Goal: Task Accomplishment & Management: Manage account settings

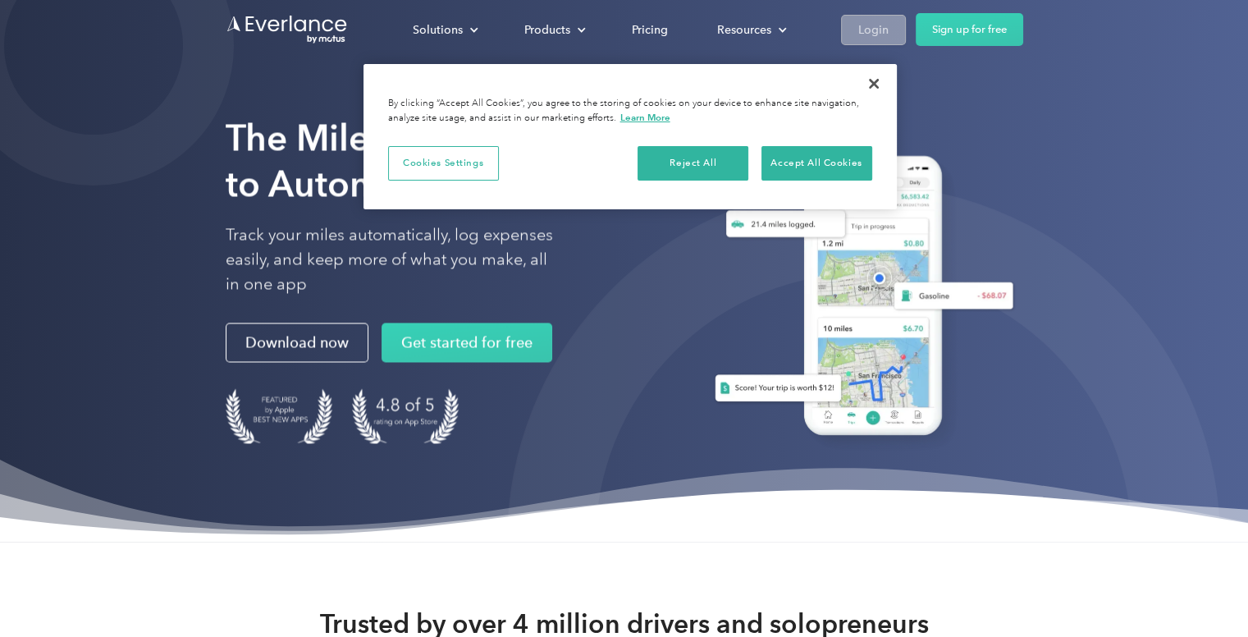
click at [864, 15] on link "Login" at bounding box center [873, 30] width 65 height 30
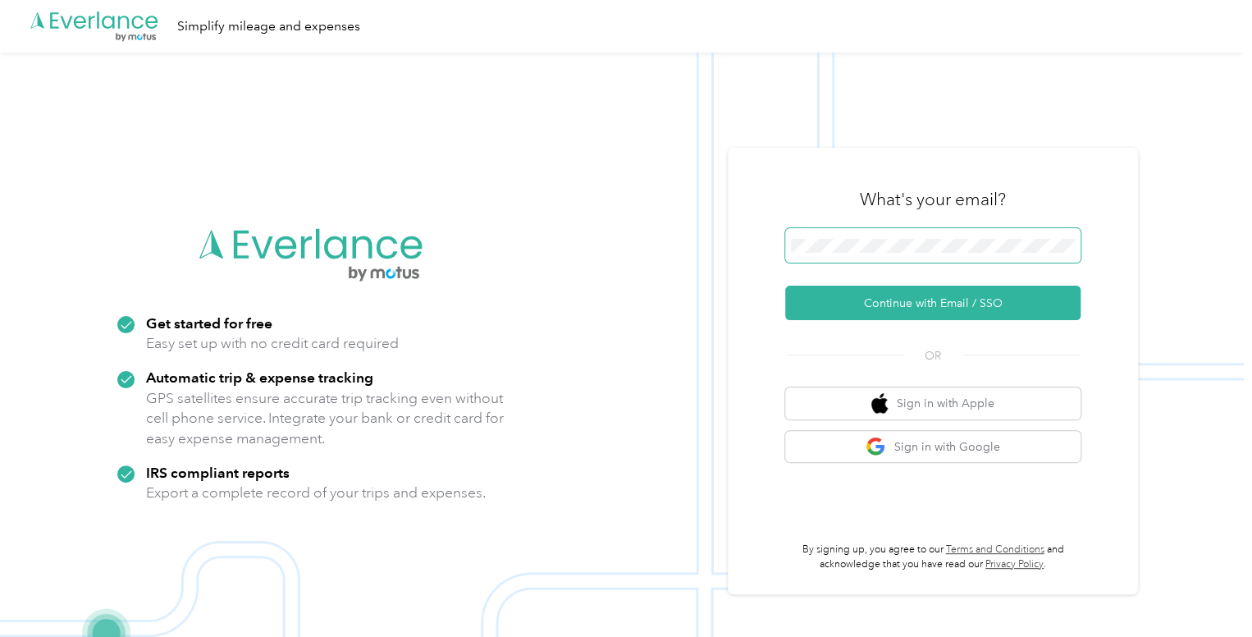
click at [895, 259] on span at bounding box center [932, 245] width 295 height 34
click at [908, 440] on button "Sign in with Google" at bounding box center [932, 447] width 295 height 32
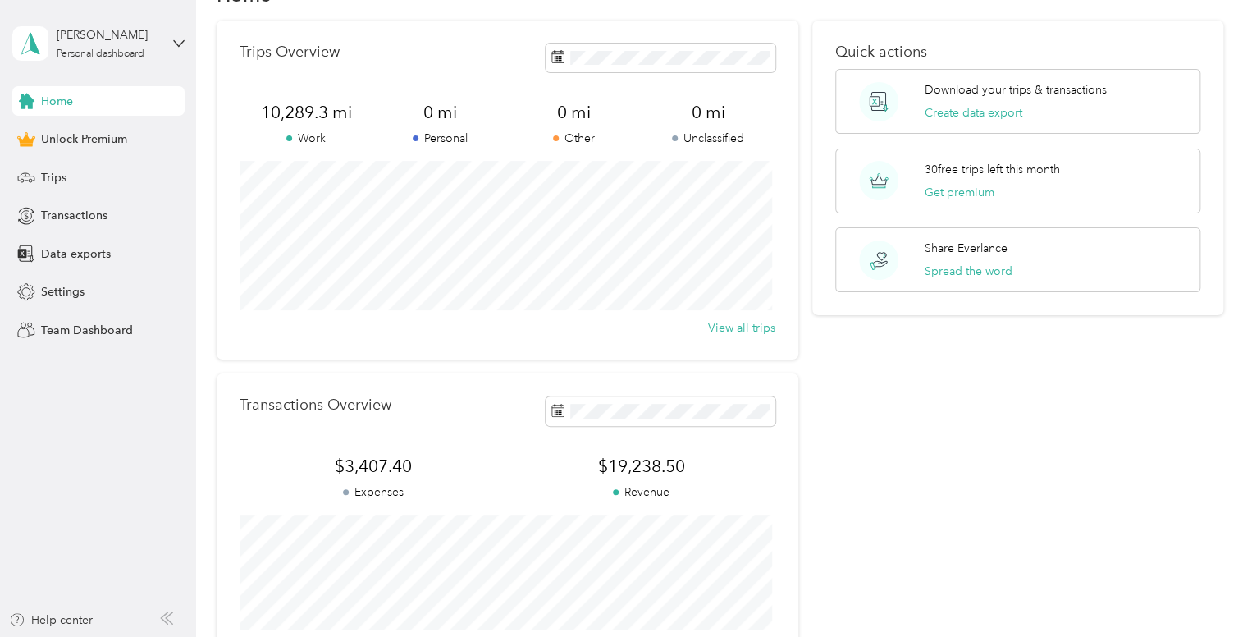
scroll to position [56, 0]
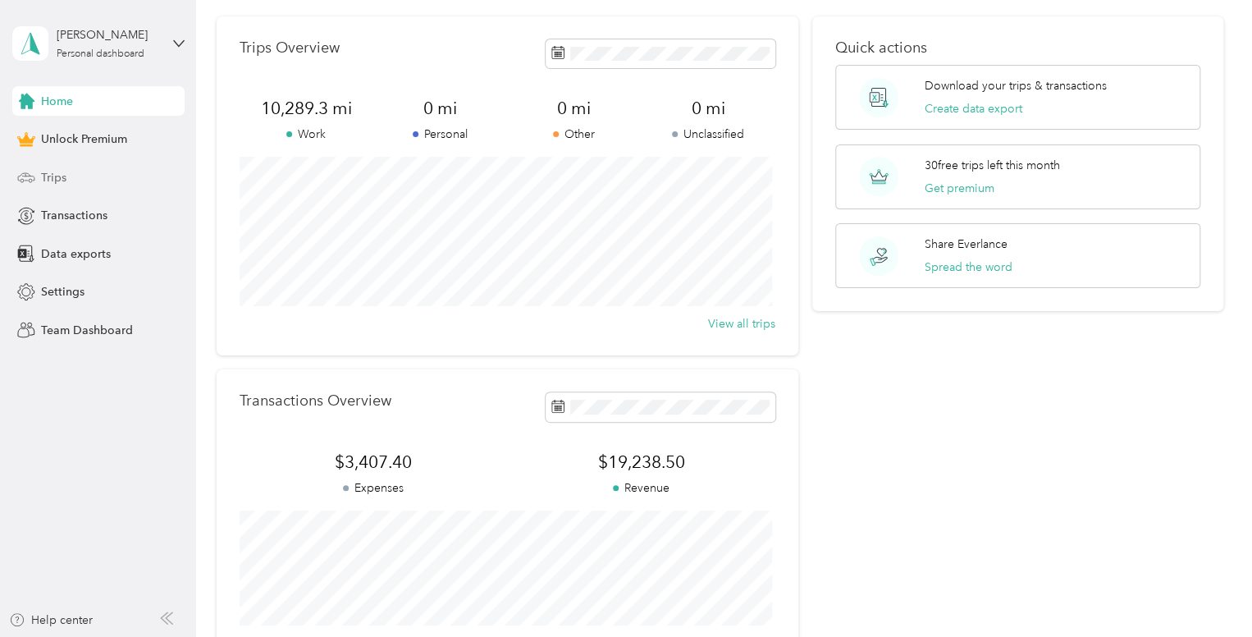
click at [73, 168] on div "Trips" at bounding box center [98, 178] width 172 height 30
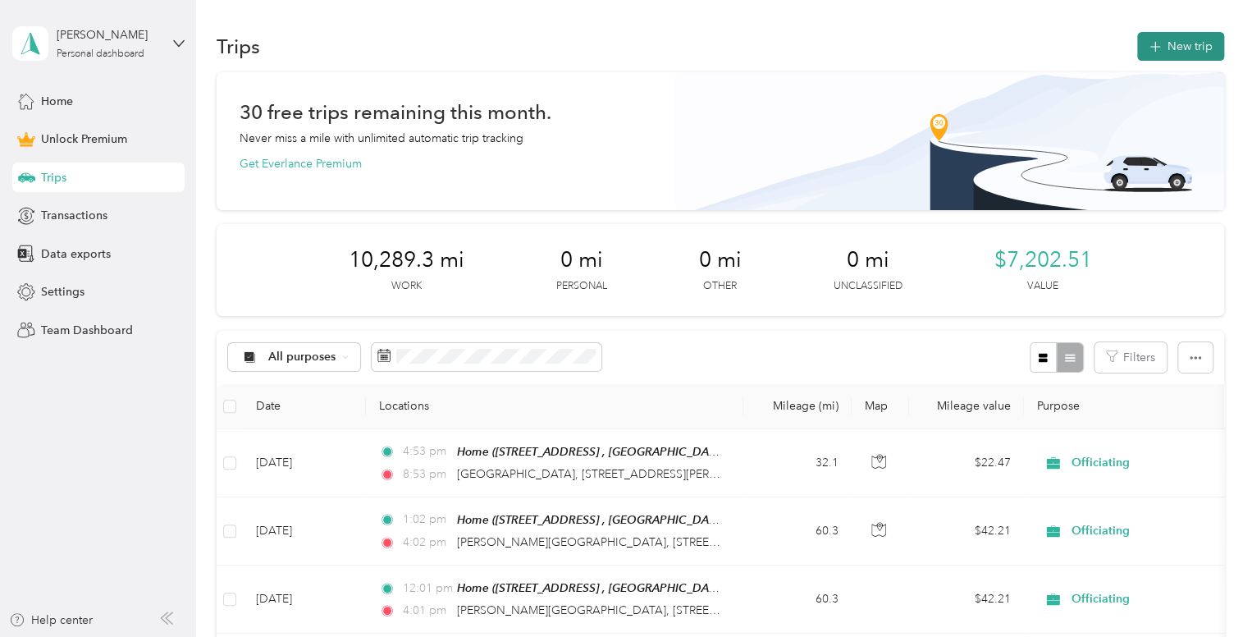
click at [1183, 49] on button "New trip" at bounding box center [1181, 46] width 87 height 29
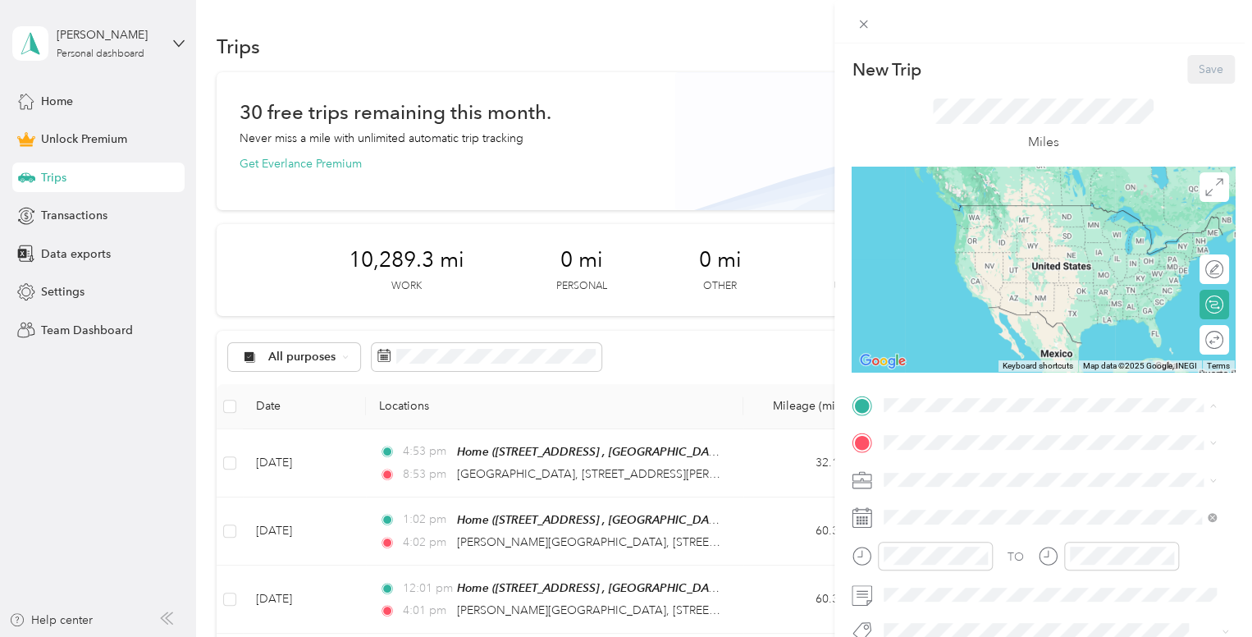
click at [1035, 215] on div "Home [STREET_ADDRESS][GEOGRAPHIC_DATA], [GEOGRAPHIC_DATA], [GEOGRAPHIC_DATA]" at bounding box center [1063, 230] width 296 height 52
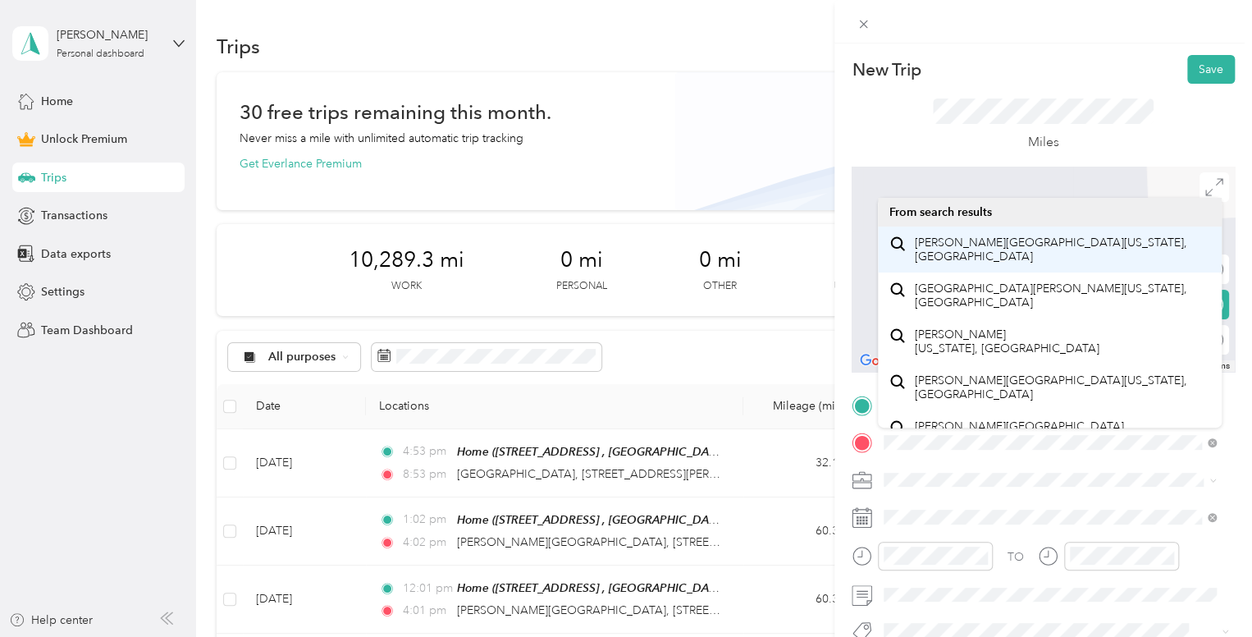
click at [1009, 247] on span "[PERSON_NAME][GEOGRAPHIC_DATA][US_STATE], [GEOGRAPHIC_DATA]" at bounding box center [1063, 250] width 296 height 29
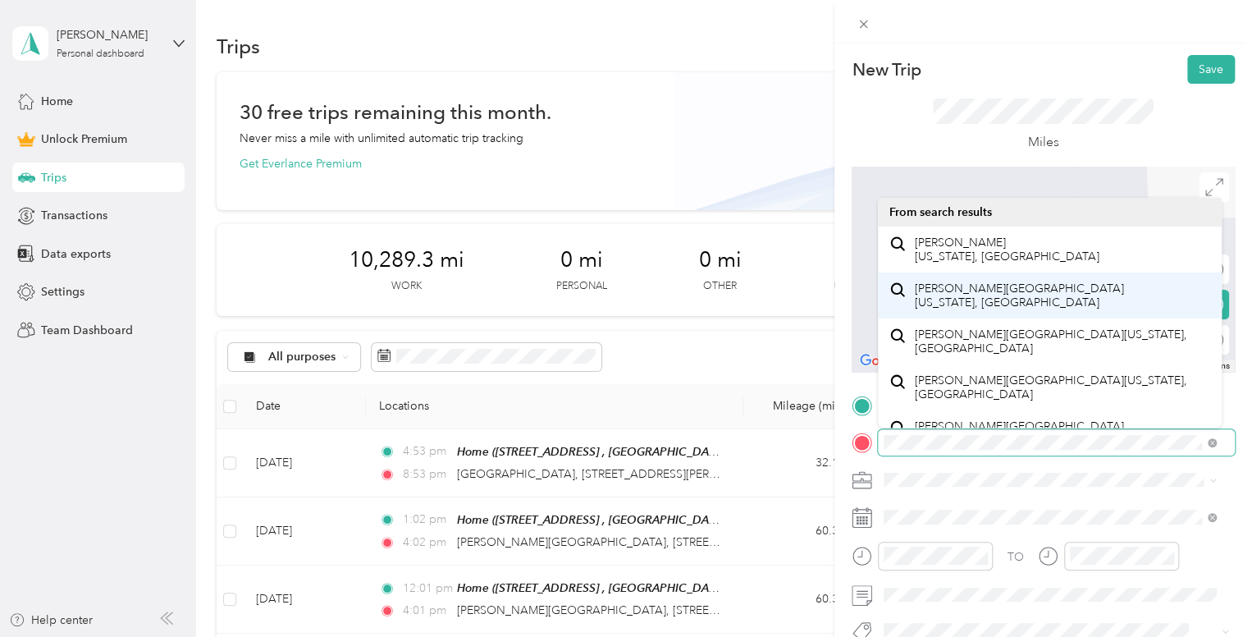
scroll to position [28, 0]
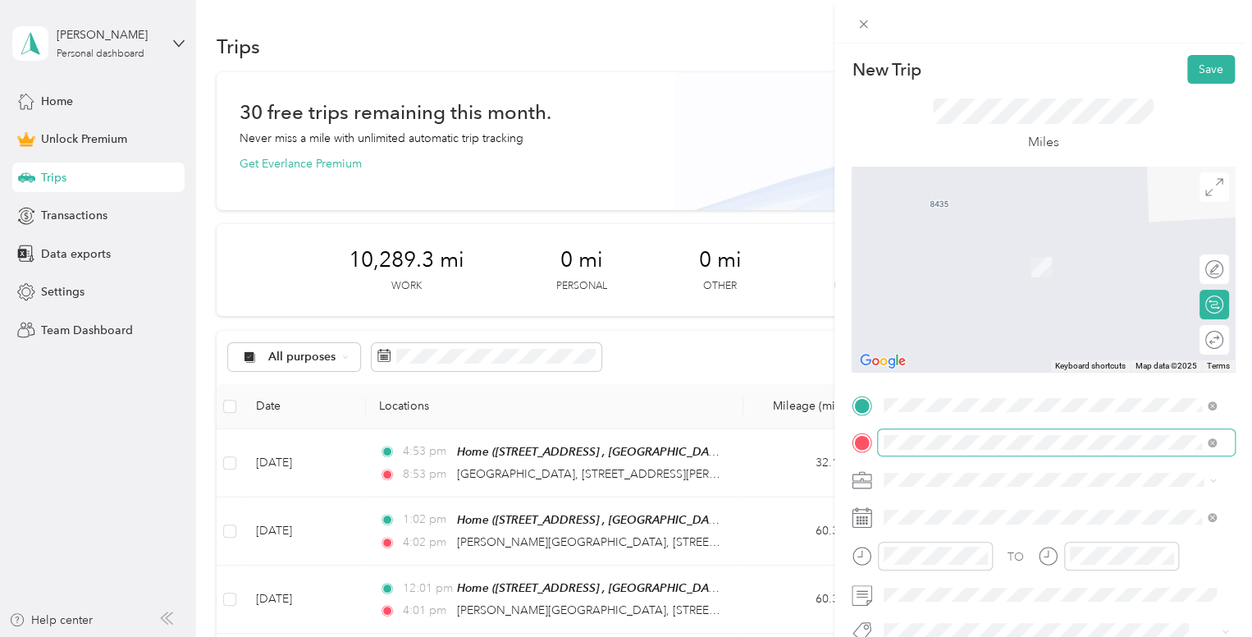
click at [1206, 445] on span at bounding box center [1209, 442] width 15 height 11
click at [985, 245] on span "[STREET_ADDRESS][PERSON_NAME][US_STATE]" at bounding box center [1042, 243] width 255 height 15
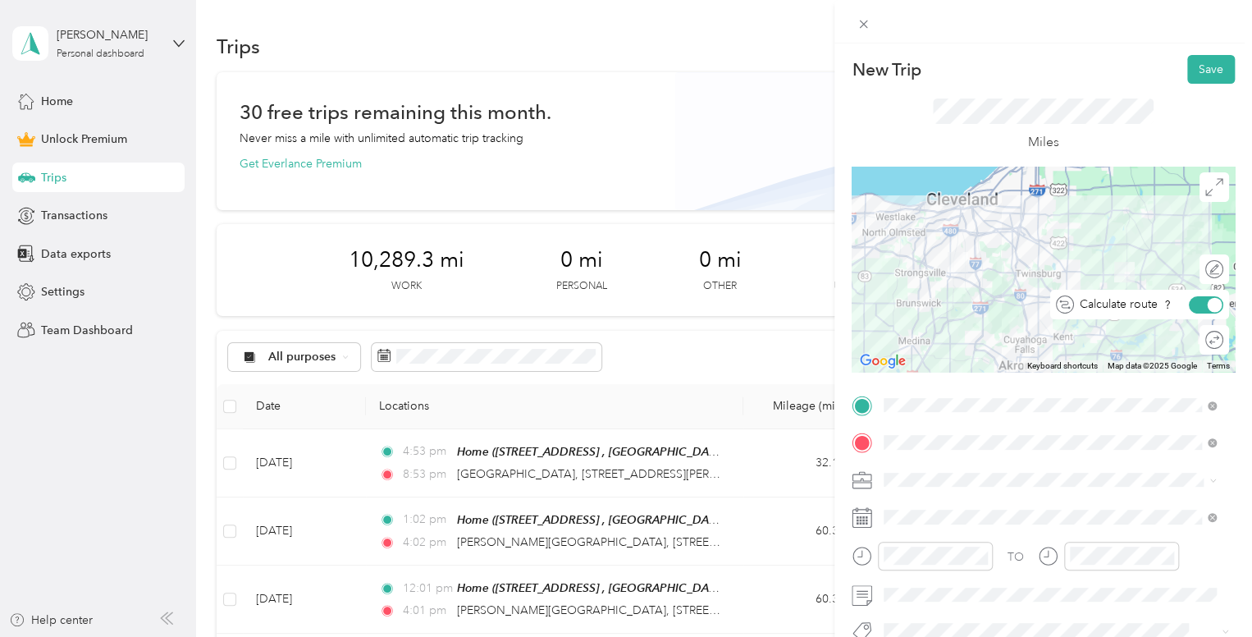
click at [1193, 300] on div at bounding box center [1206, 304] width 34 height 17
click at [1200, 336] on div "Round trip" at bounding box center [1215, 340] width 30 height 30
click at [1189, 337] on div at bounding box center [1206, 340] width 34 height 17
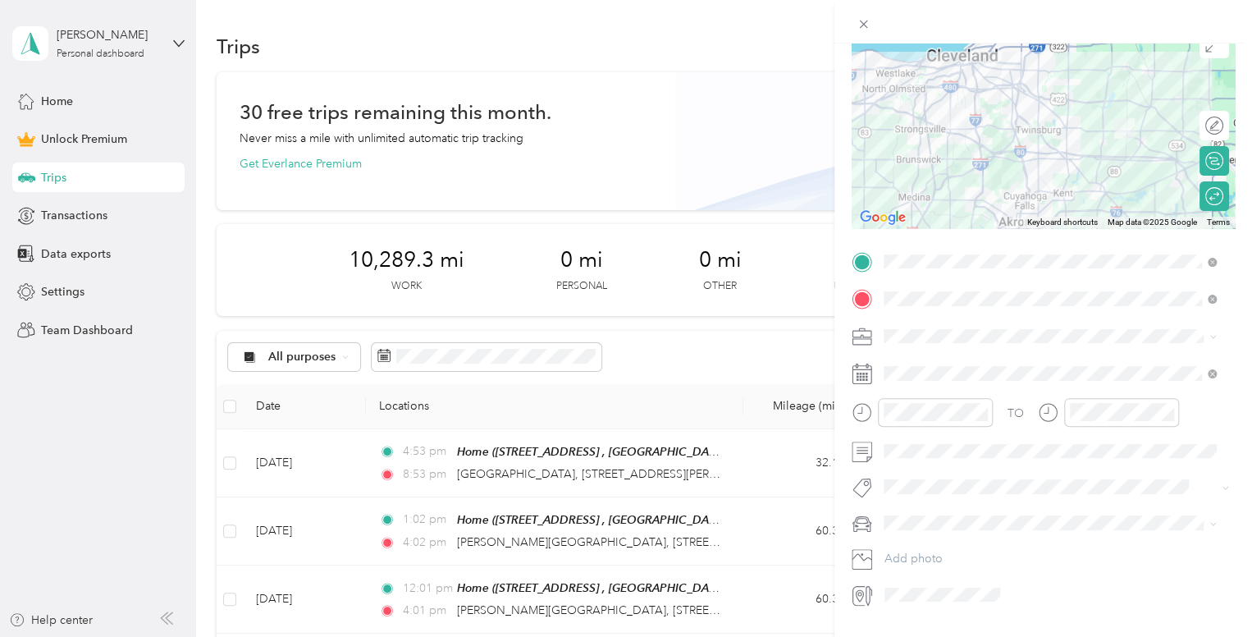
scroll to position [144, 0]
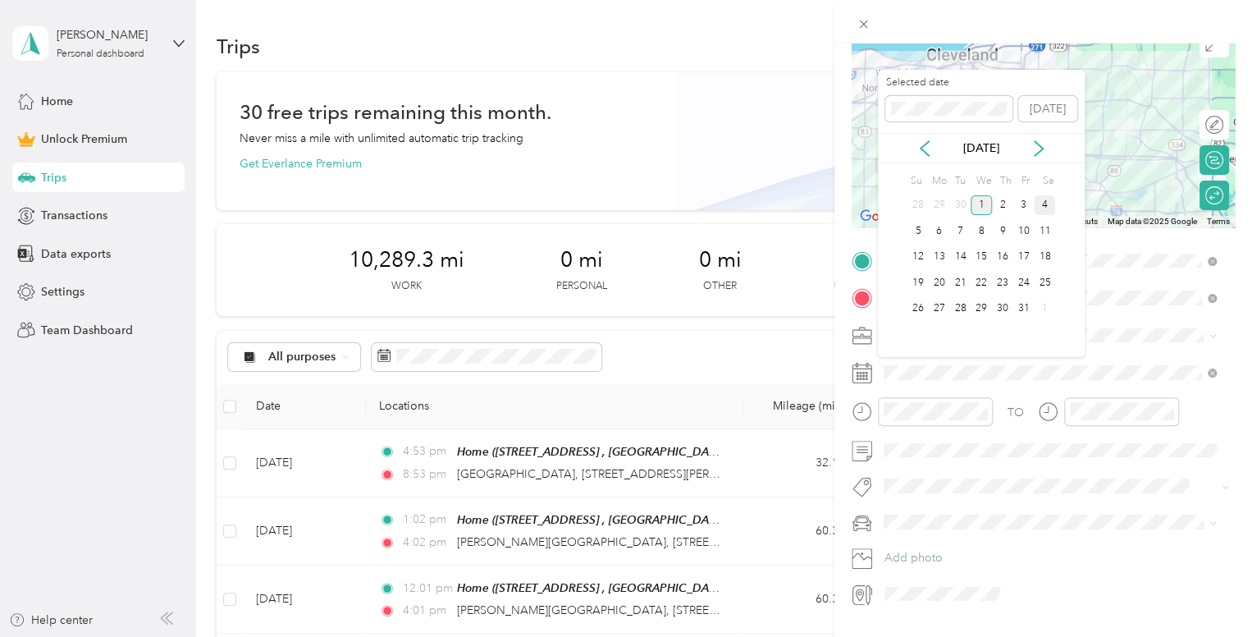
click at [1044, 204] on div "4" at bounding box center [1044, 205] width 21 height 21
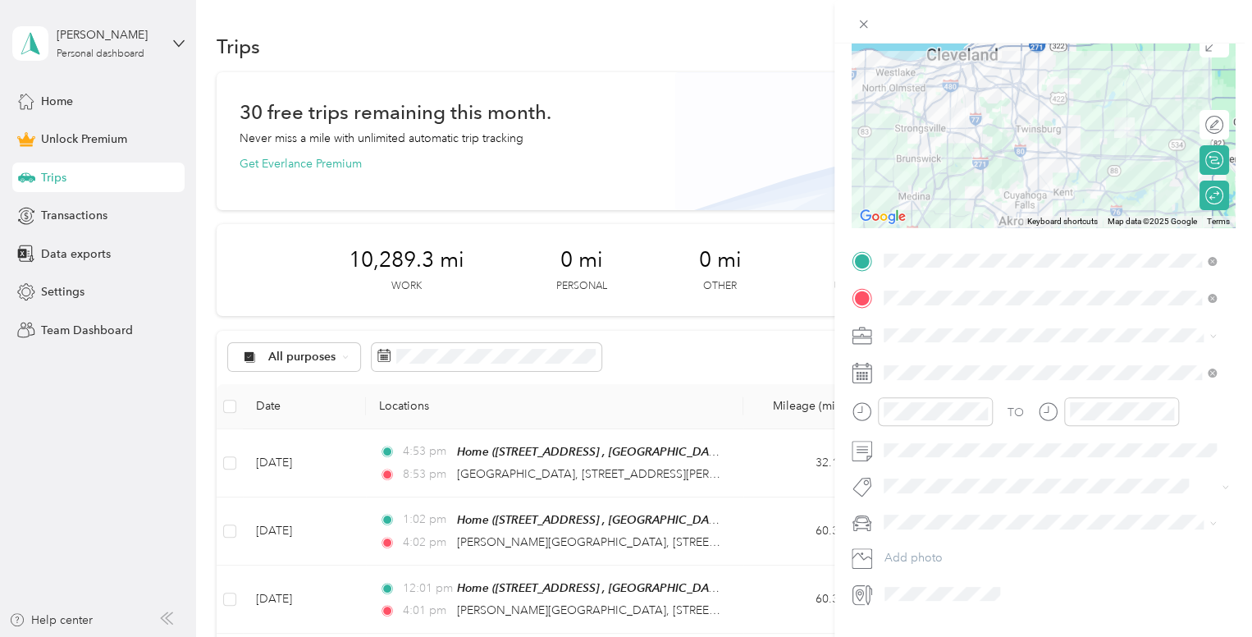
click at [899, 365] on span "Work" at bounding box center [904, 363] width 28 height 14
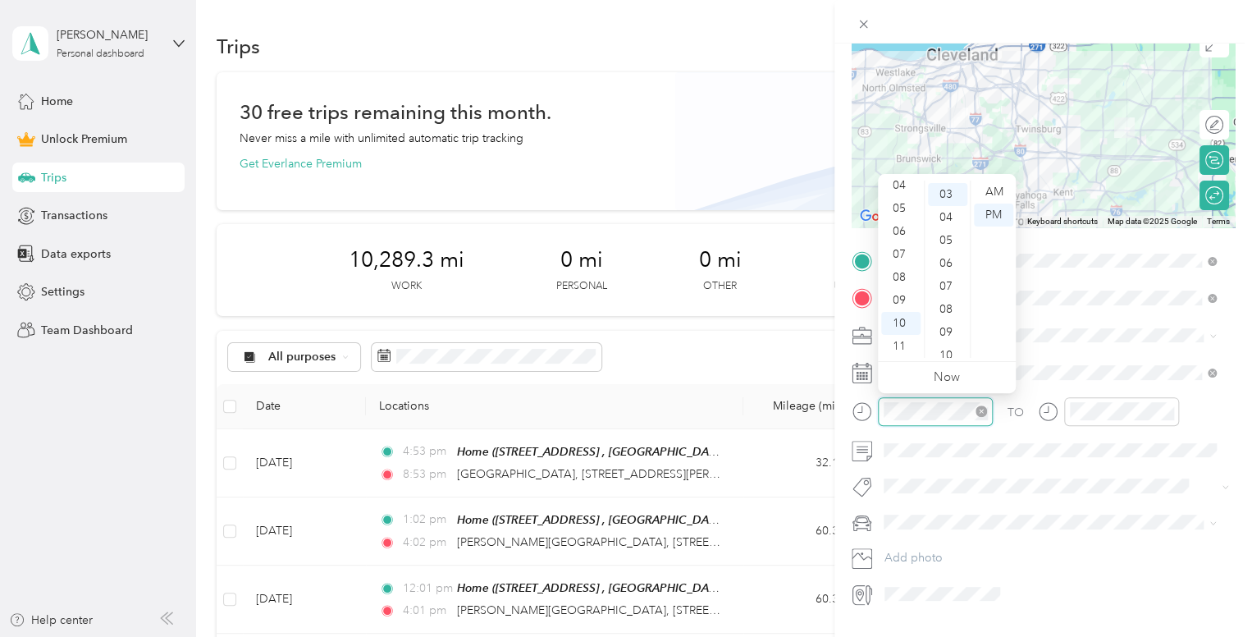
scroll to position [69, 0]
click at [994, 188] on div "AM" at bounding box center [993, 192] width 39 height 23
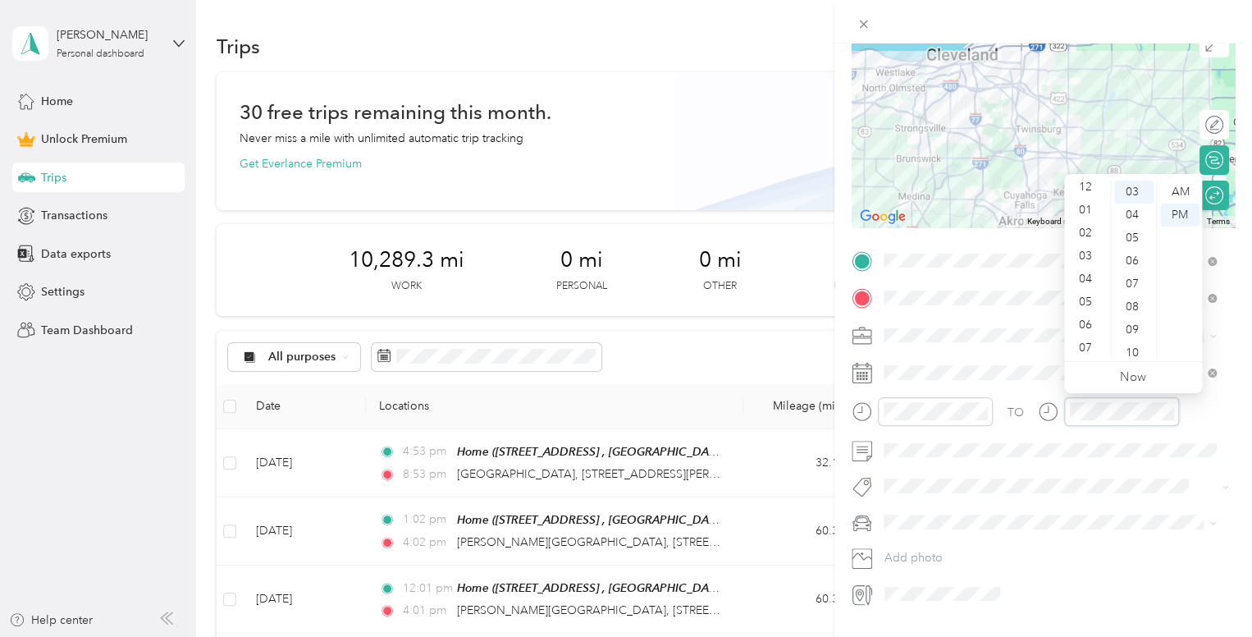
scroll to position [0, 0]
click at [1090, 236] on div "02" at bounding box center [1087, 238] width 39 height 23
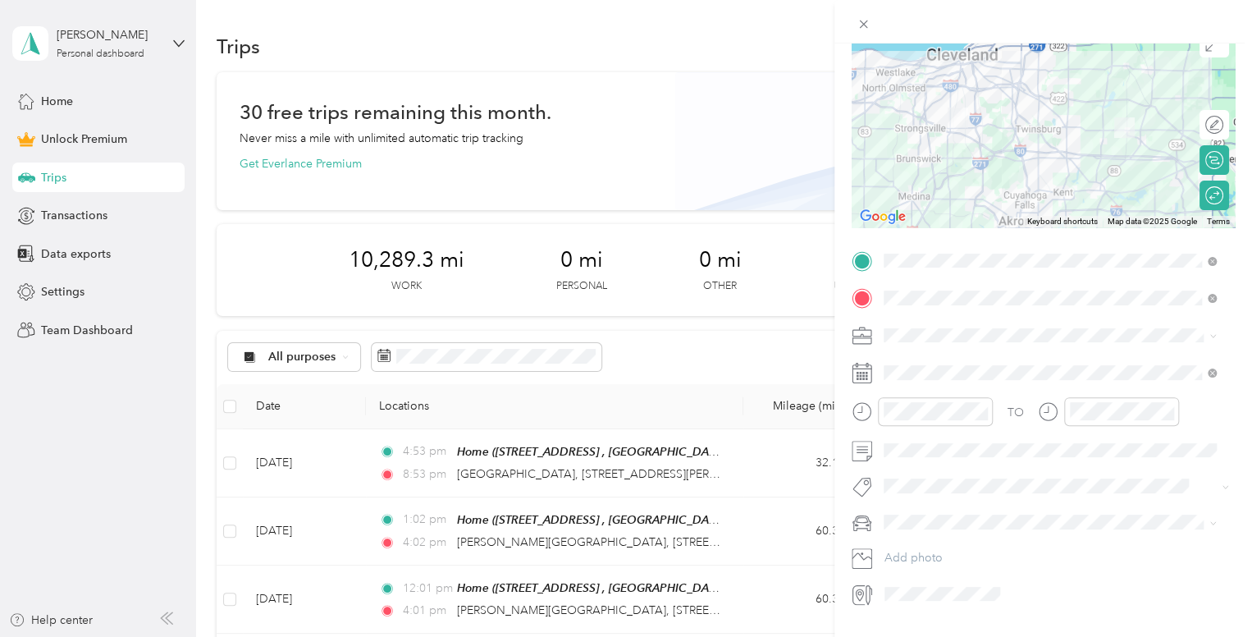
click at [1119, 470] on div "TO Add photo" at bounding box center [1043, 427] width 383 height 359
click at [900, 441] on span at bounding box center [1056, 450] width 357 height 26
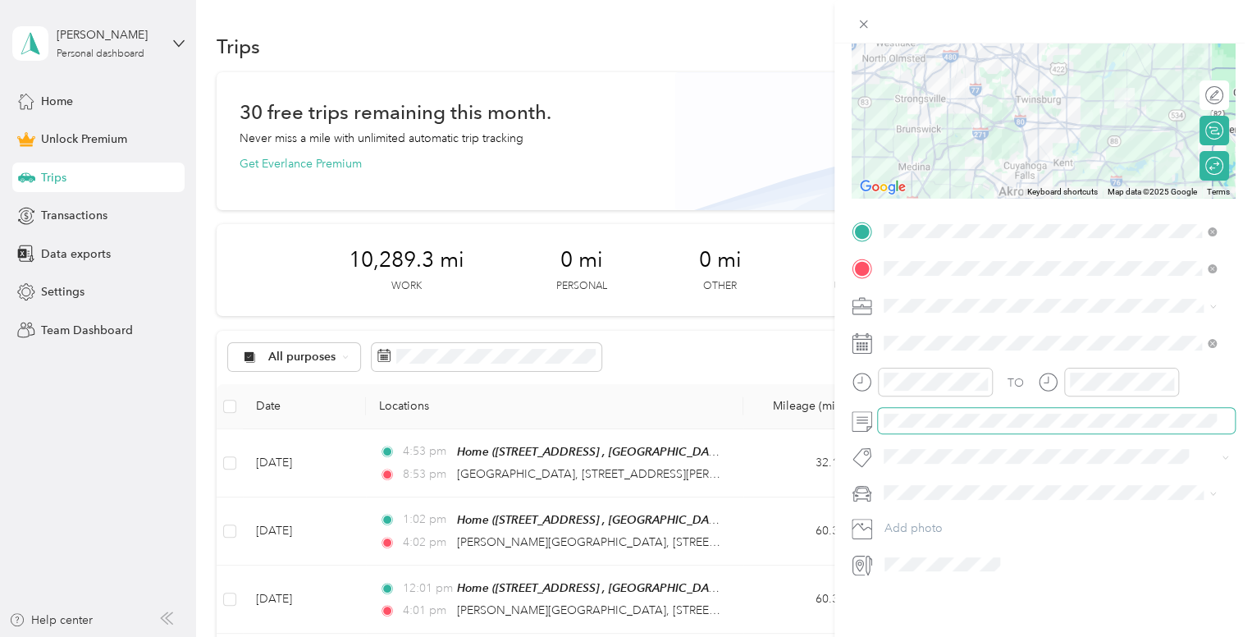
scroll to position [0, 0]
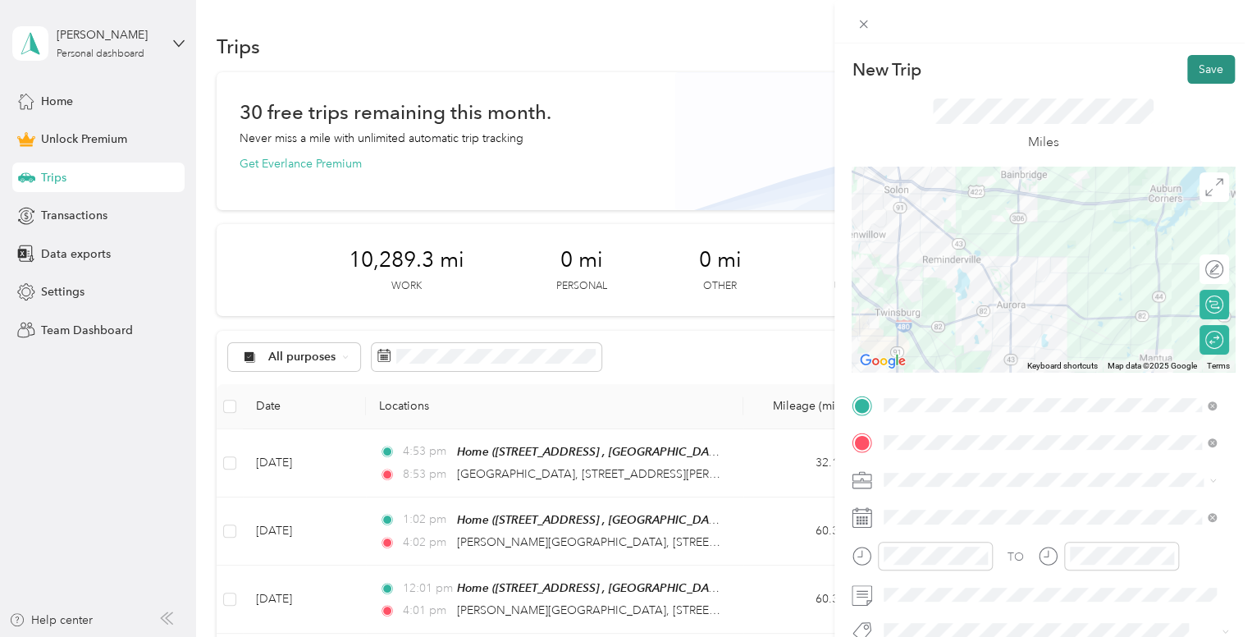
click at [1193, 70] on button "Save" at bounding box center [1212, 69] width 48 height 29
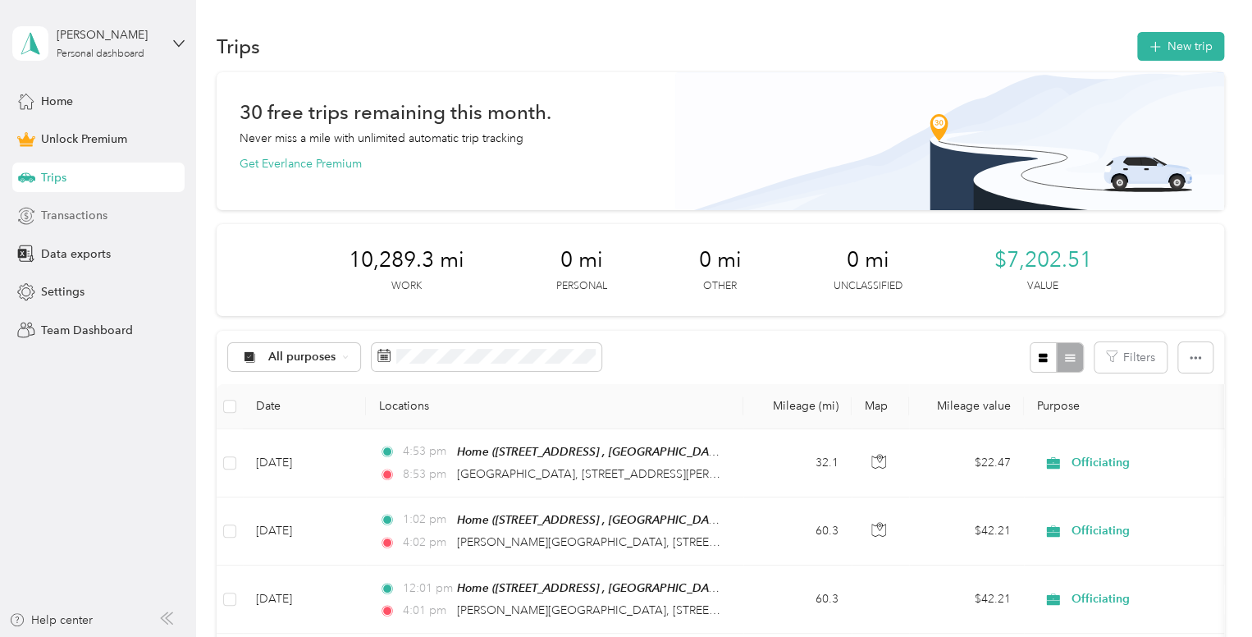
click at [89, 217] on span "Transactions" at bounding box center [74, 215] width 66 height 17
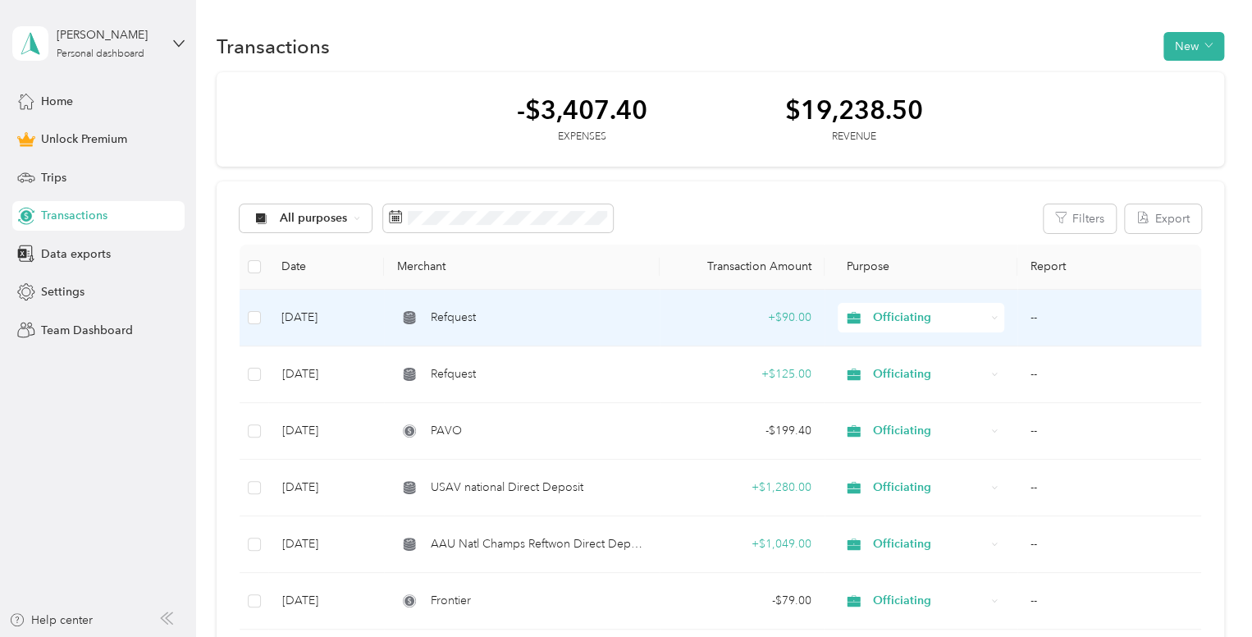
click at [312, 318] on td "[DATE]" at bounding box center [326, 318] width 116 height 57
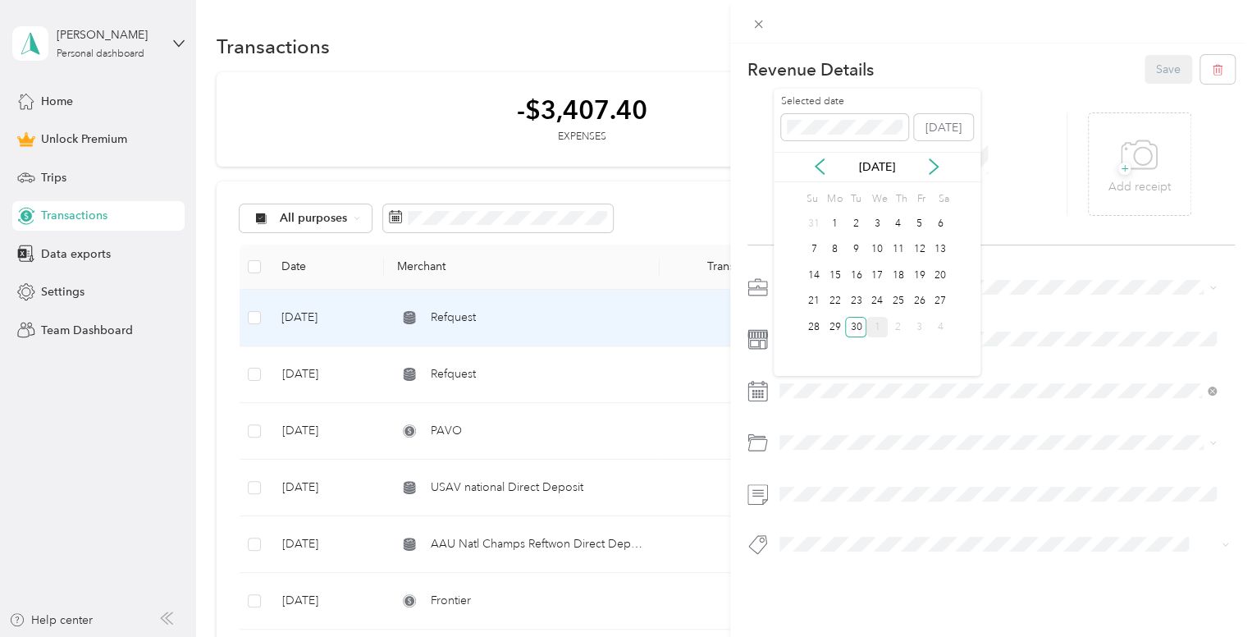
click at [925, 170] on div "[DATE]" at bounding box center [877, 166] width 207 height 17
click at [929, 166] on icon at bounding box center [934, 166] width 16 height 16
click at [939, 220] on div "4" at bounding box center [940, 223] width 21 height 21
click at [1156, 75] on button "Save" at bounding box center [1169, 69] width 48 height 29
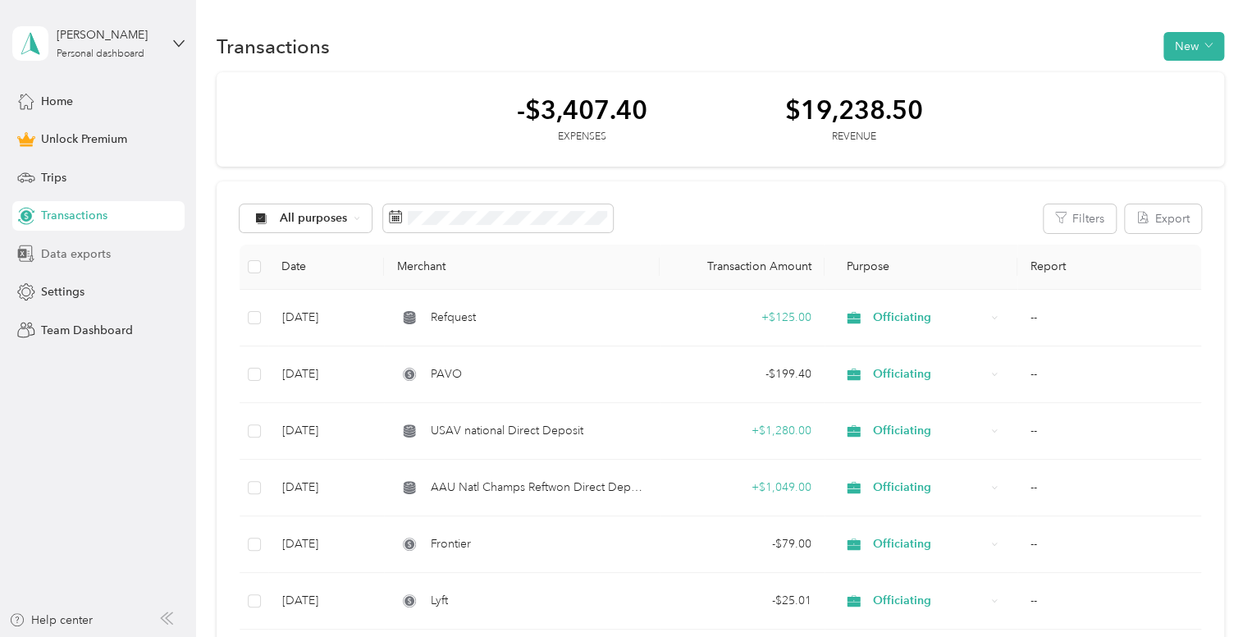
click at [86, 249] on span "Data exports" at bounding box center [76, 253] width 70 height 17
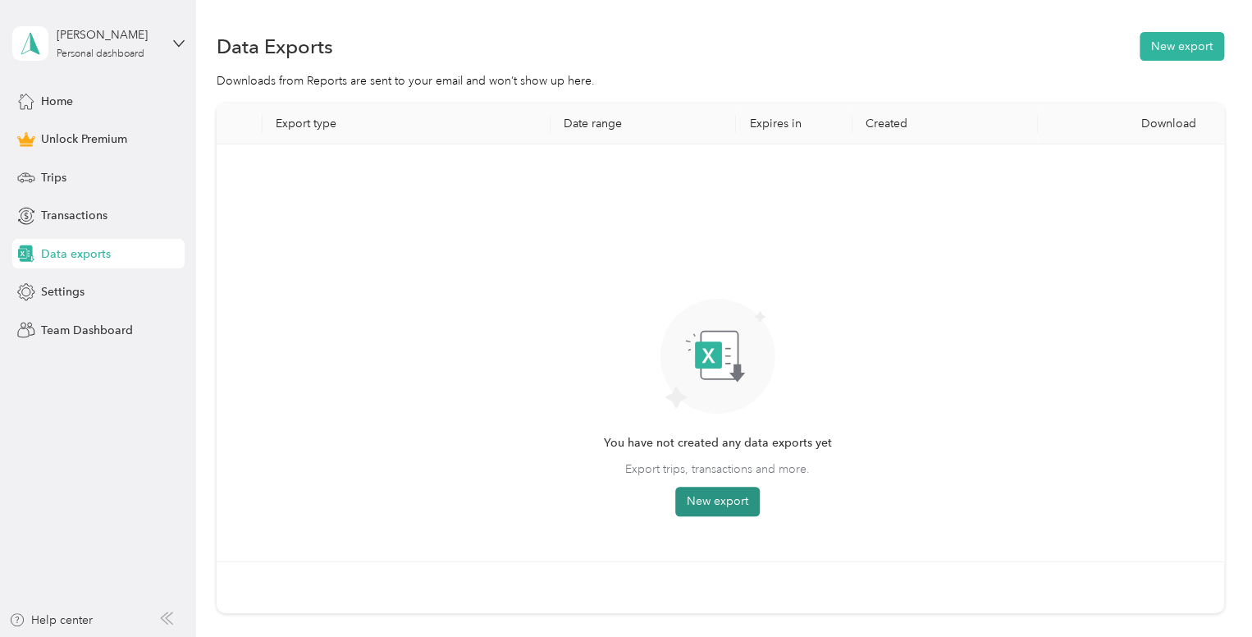
click at [699, 490] on button "New export" at bounding box center [717, 502] width 85 height 30
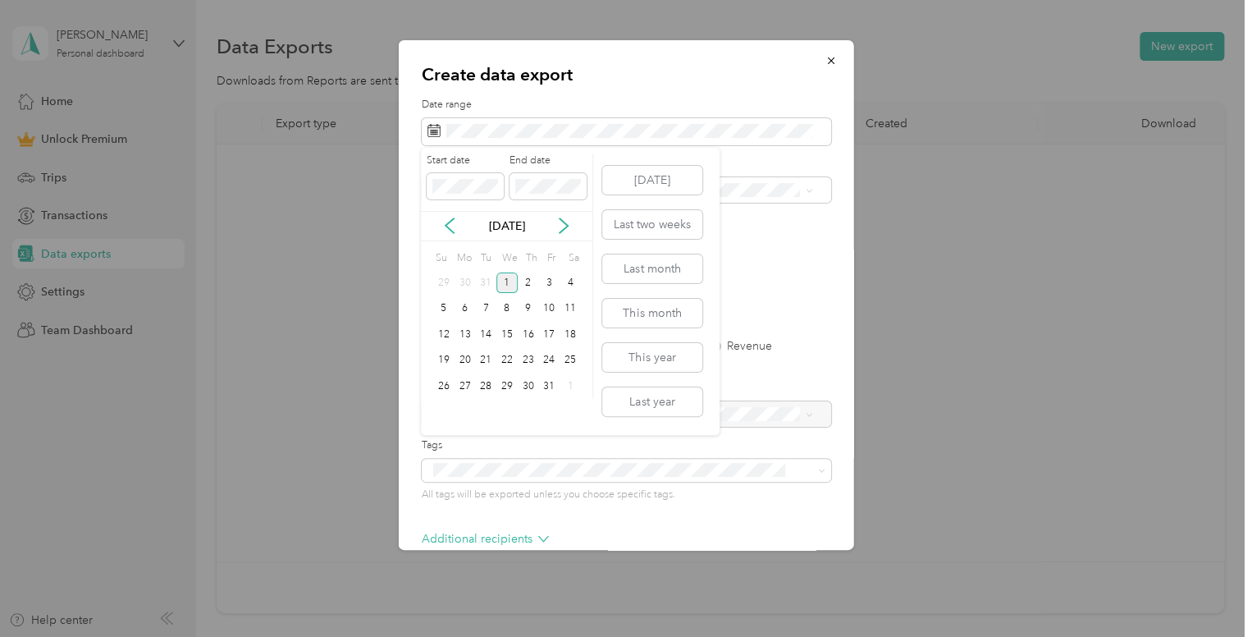
click at [512, 282] on div "1" at bounding box center [507, 282] width 21 height 21
click at [565, 221] on icon at bounding box center [564, 225] width 16 height 16
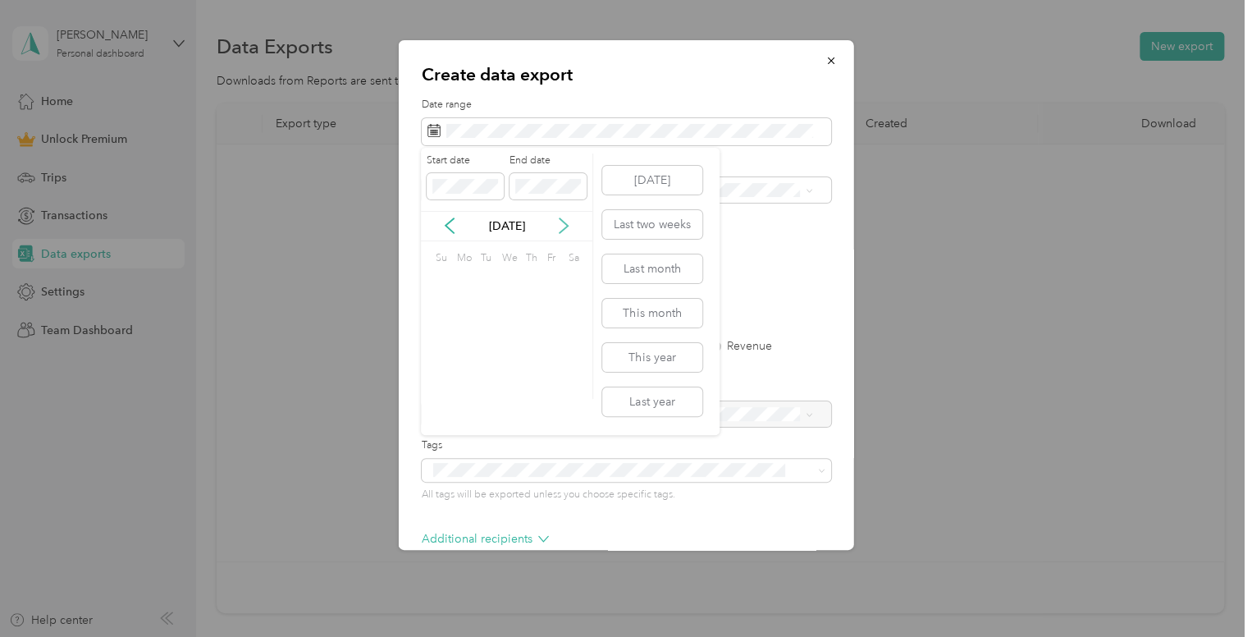
click at [565, 221] on icon at bounding box center [564, 225] width 16 height 16
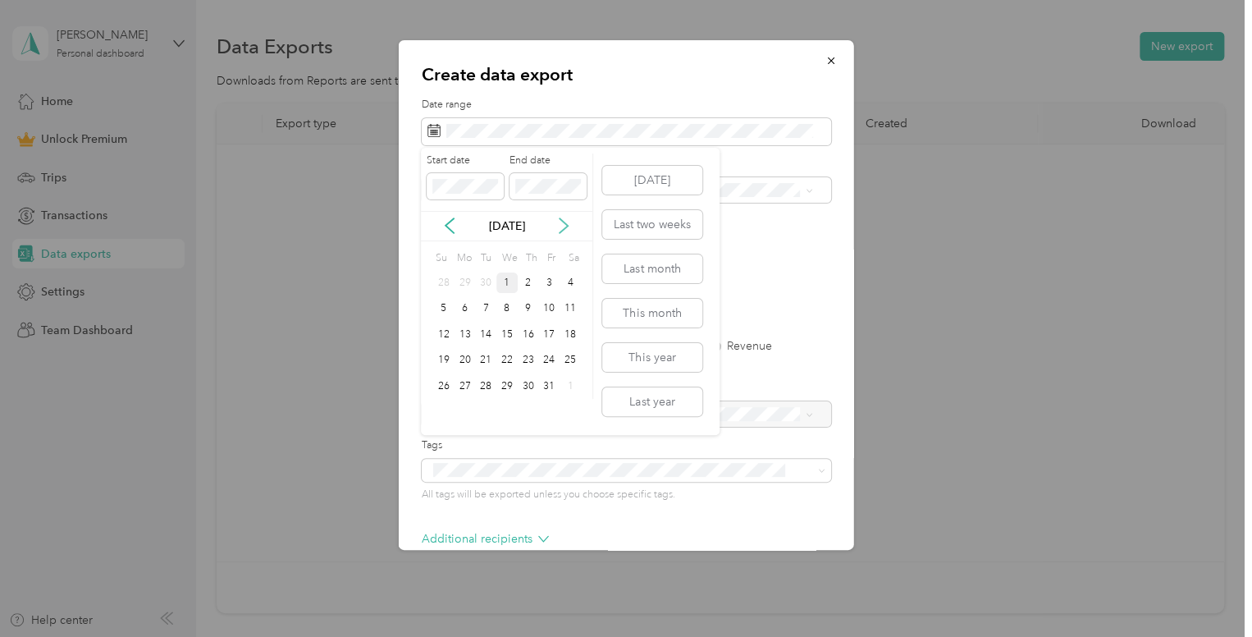
click at [565, 221] on icon at bounding box center [564, 225] width 16 height 16
click at [501, 387] on div "31" at bounding box center [507, 386] width 21 height 21
click at [501, 278] on div "1" at bounding box center [507, 282] width 21 height 21
click at [579, 199] on div "Start date End date" at bounding box center [507, 181] width 172 height 57
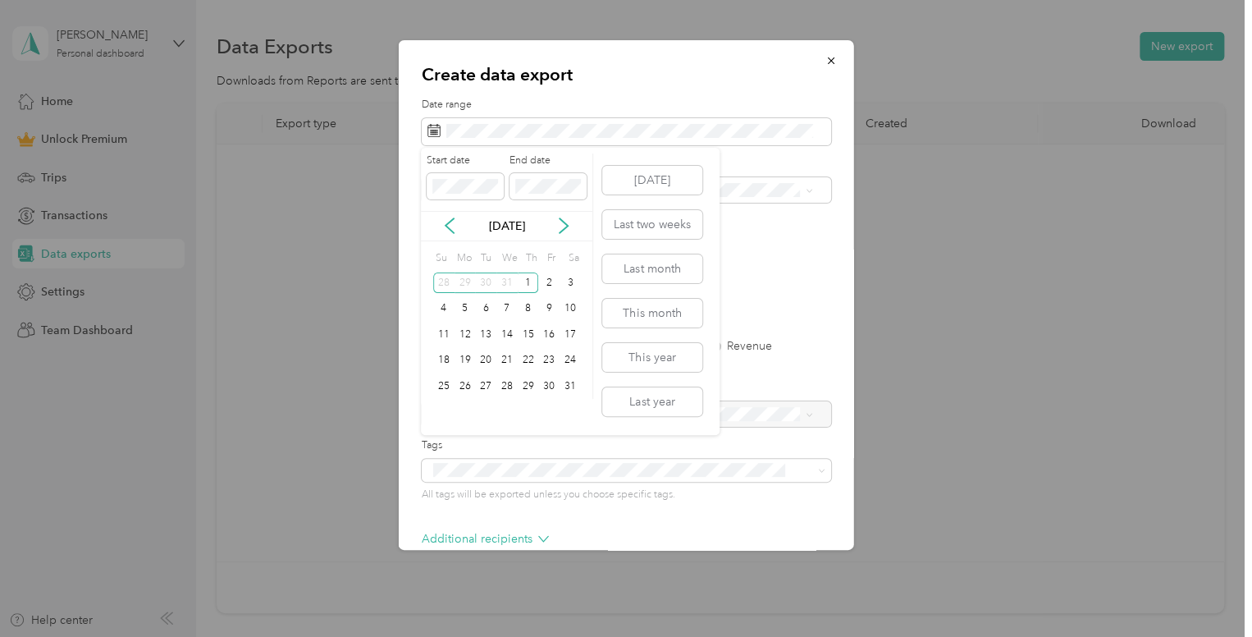
click at [576, 216] on div "[DATE]" at bounding box center [507, 226] width 172 height 30
click at [533, 281] on div "1" at bounding box center [528, 282] width 21 height 21
click at [532, 281] on div "1" at bounding box center [528, 282] width 21 height 21
click at [512, 207] on div "Start date End date" at bounding box center [507, 181] width 172 height 57
click at [566, 217] on icon at bounding box center [564, 225] width 16 height 16
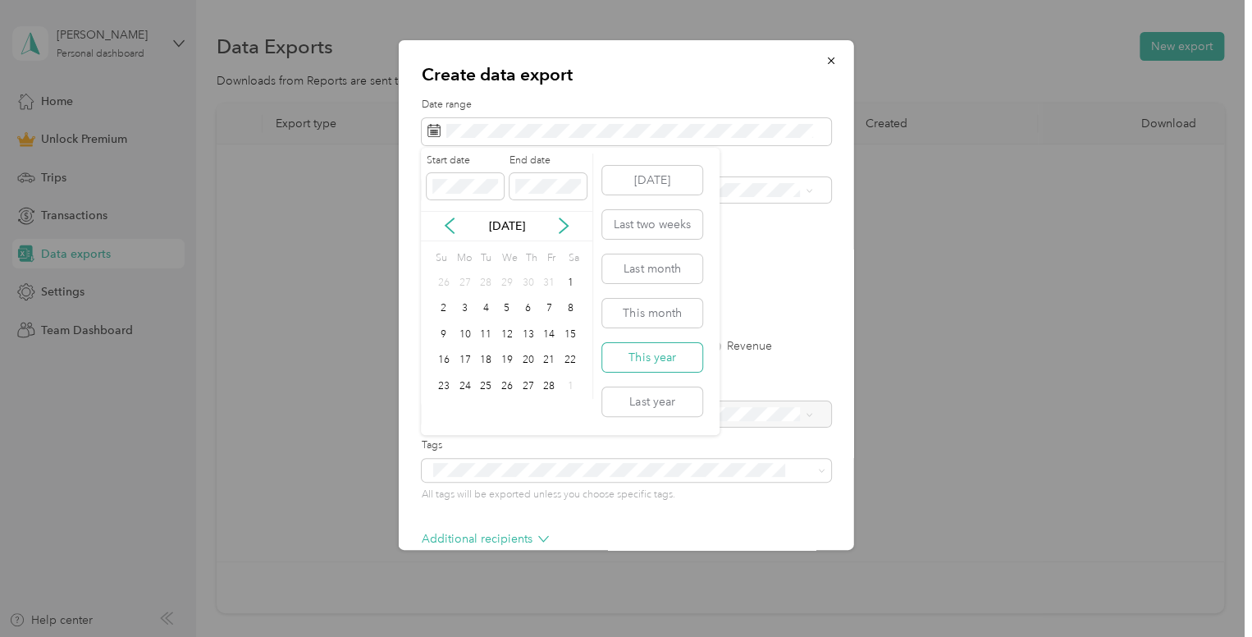
click at [646, 359] on button "This year" at bounding box center [652, 357] width 100 height 29
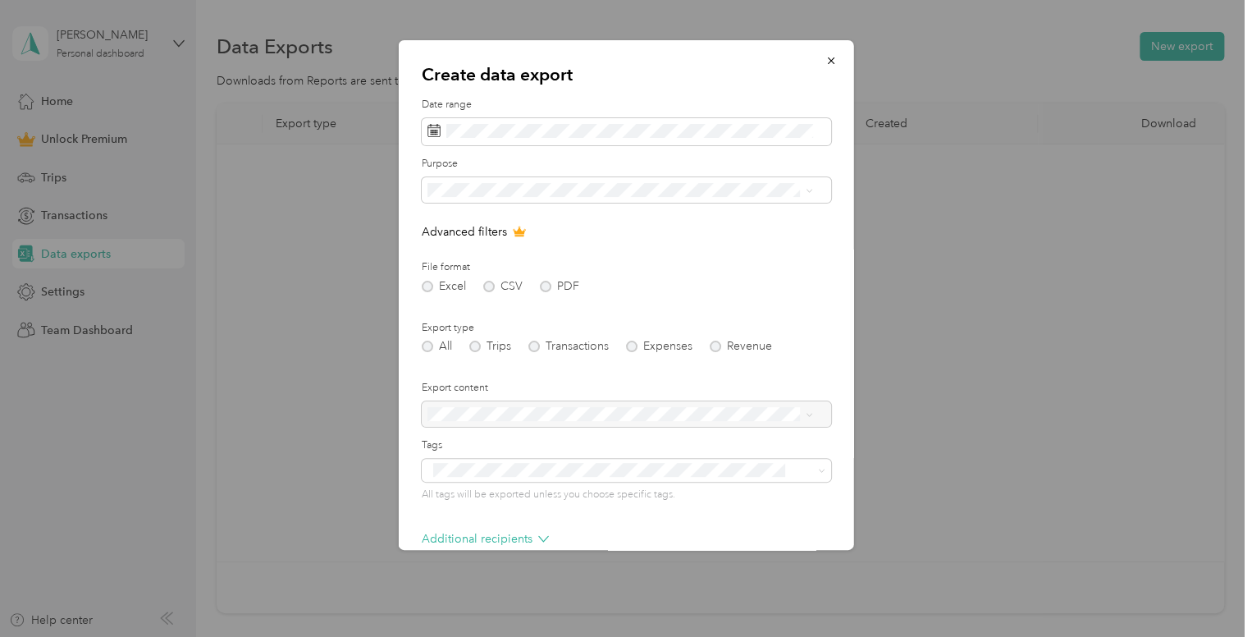
click at [489, 215] on div "All" at bounding box center [620, 217] width 374 height 17
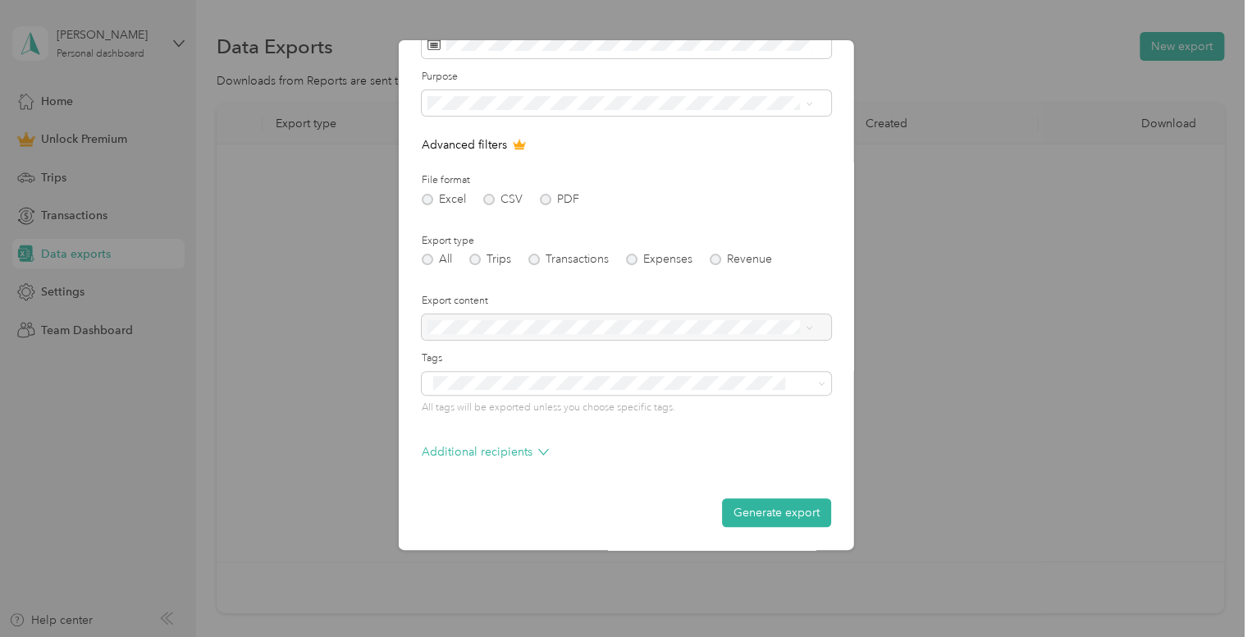
click at [517, 316] on div at bounding box center [627, 327] width 410 height 26
click at [519, 325] on div at bounding box center [627, 327] width 410 height 26
drag, startPoint x: 561, startPoint y: 326, endPoint x: 430, endPoint y: 334, distance: 131.6
click at [426, 335] on div at bounding box center [627, 327] width 410 height 26
click at [500, 372] on span at bounding box center [627, 383] width 410 height 23
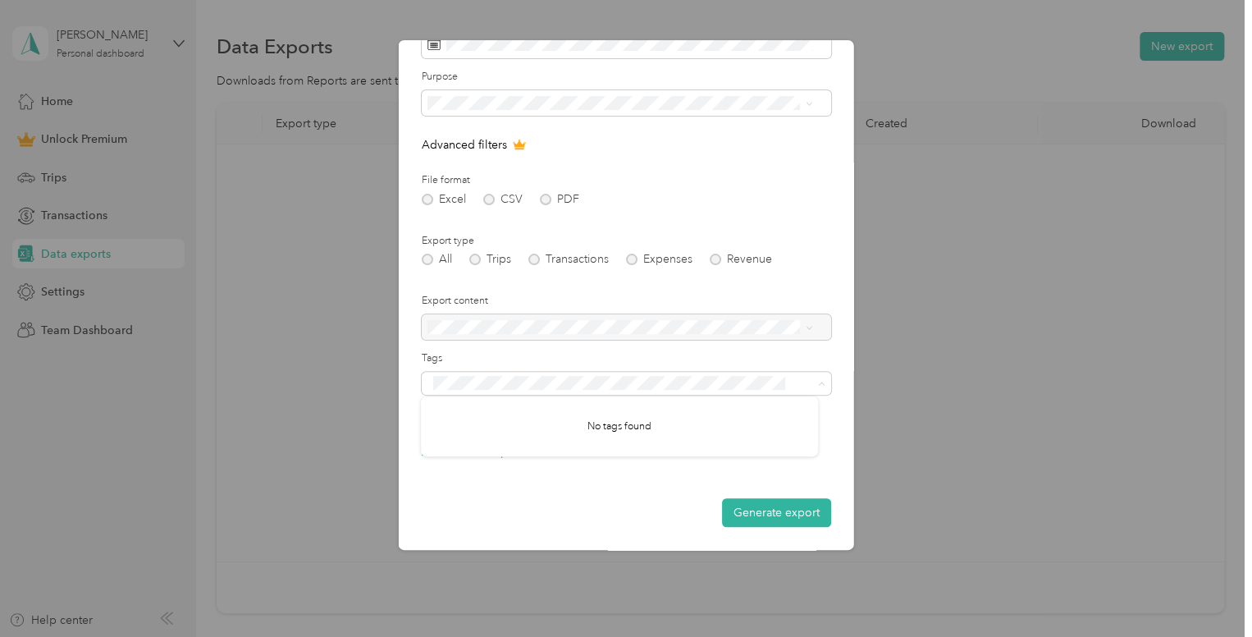
click at [499, 366] on div "Tags All tags will be exported unless you choose specific tags." at bounding box center [627, 382] width 410 height 63
click at [508, 451] on p "Additional recipients" at bounding box center [485, 451] width 127 height 17
click at [745, 514] on button "Generate export" at bounding box center [776, 512] width 109 height 29
